Goal: Information Seeking & Learning: Learn about a topic

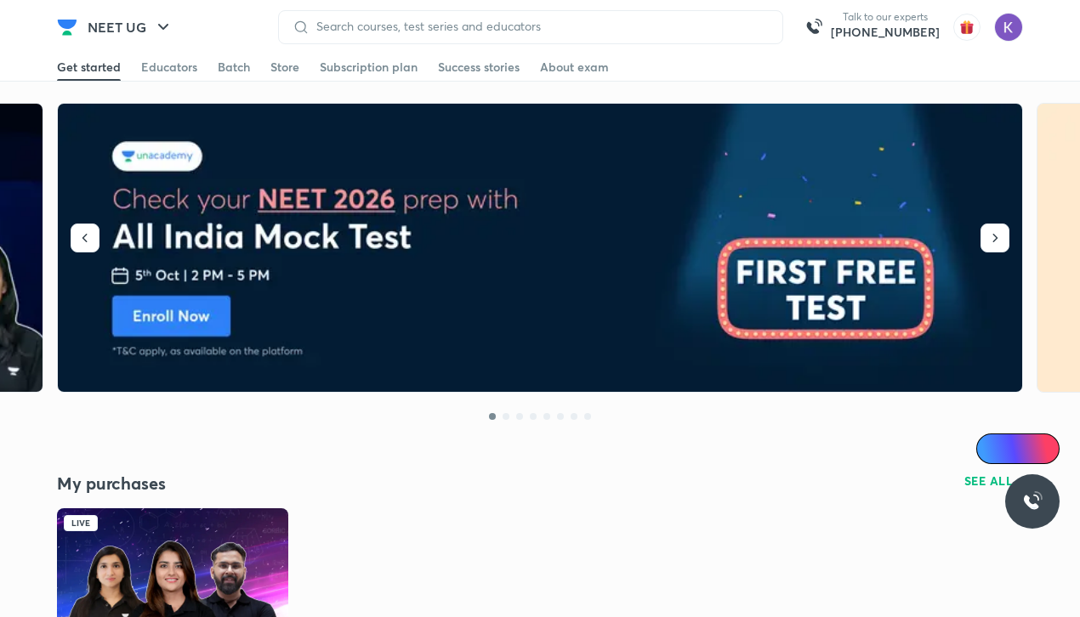
click at [145, 536] on img at bounding box center [172, 573] width 231 height 129
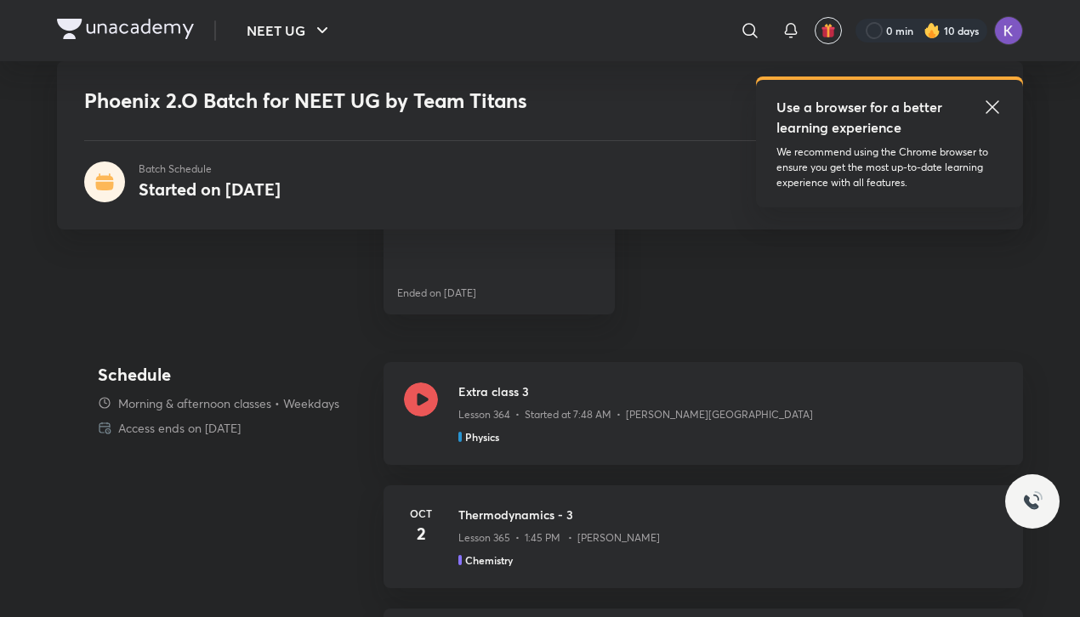
scroll to position [717, 0]
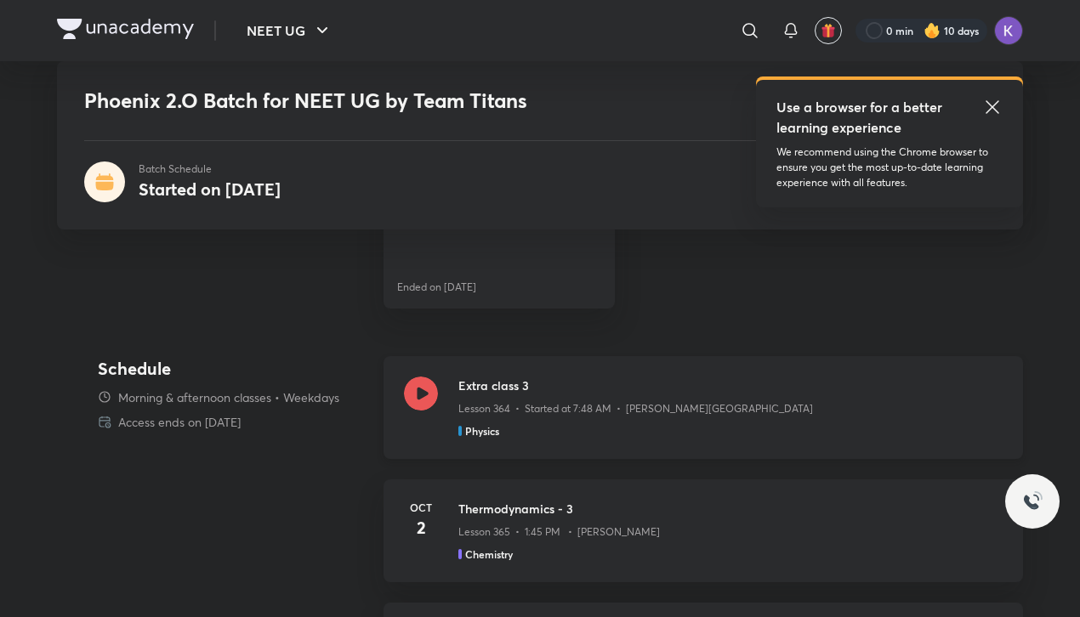
click at [432, 388] on icon at bounding box center [421, 394] width 34 height 34
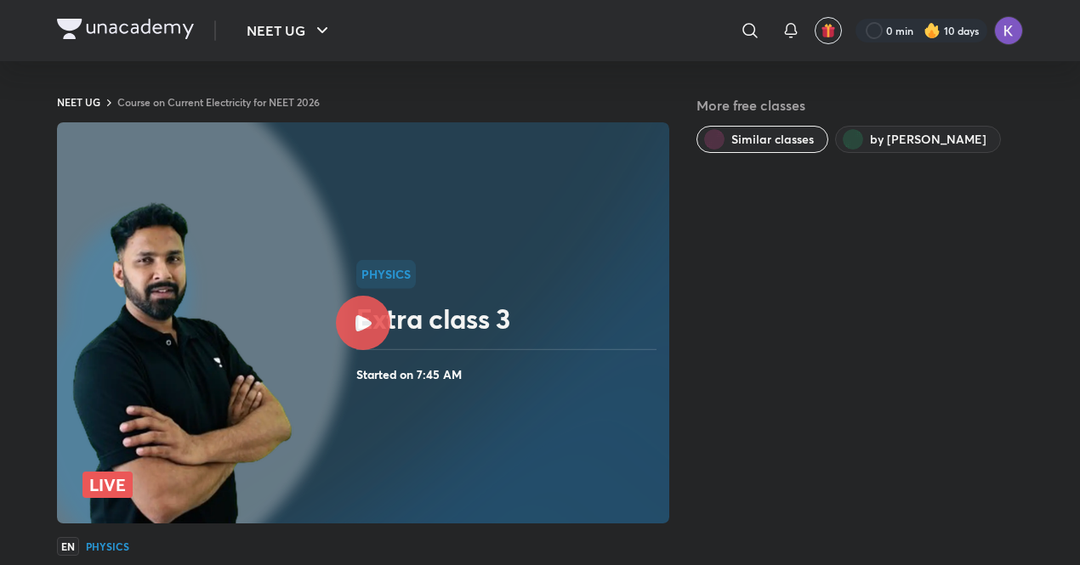
click at [365, 313] on div at bounding box center [363, 323] width 54 height 54
